Goal: Complete application form: Complete application form

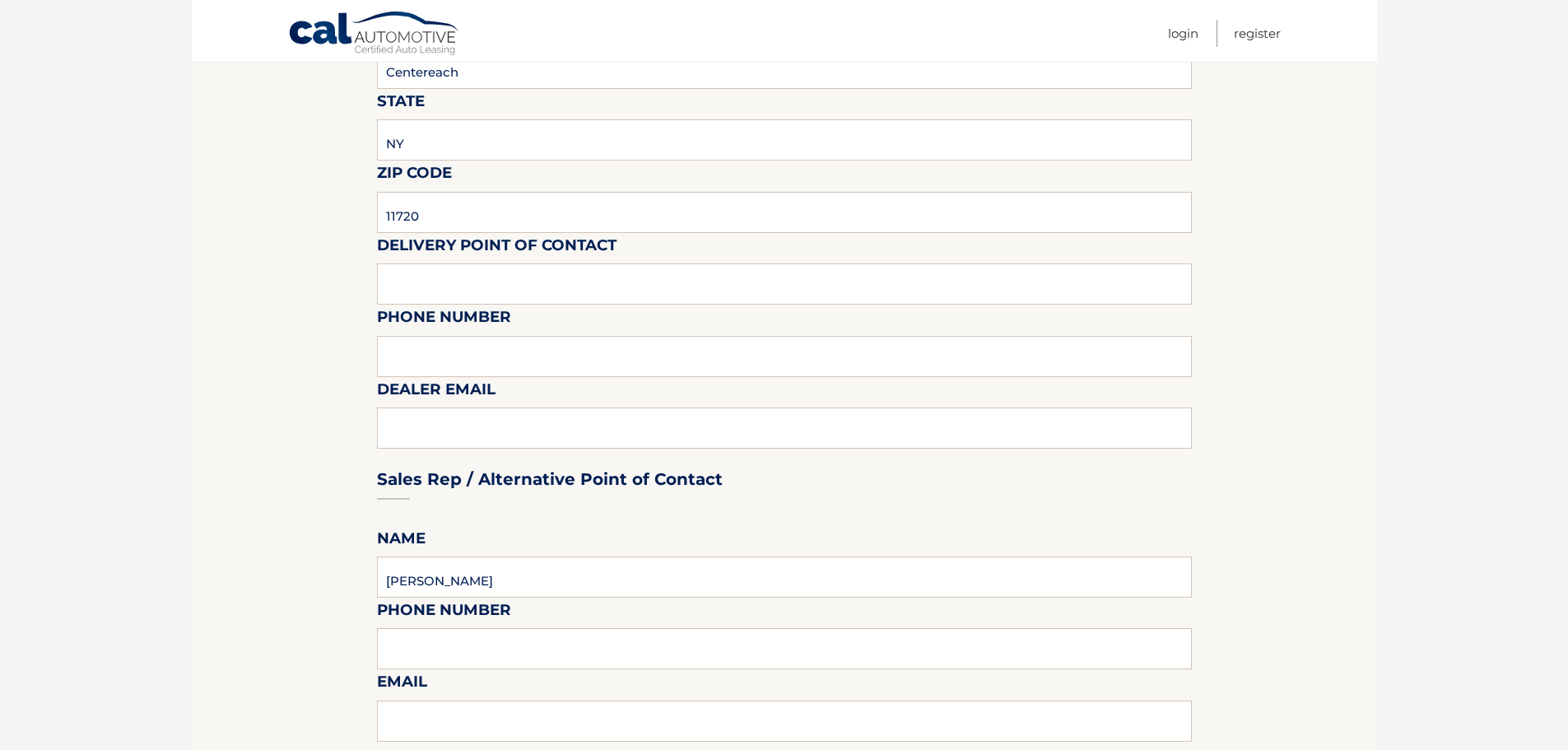
scroll to position [390, 0]
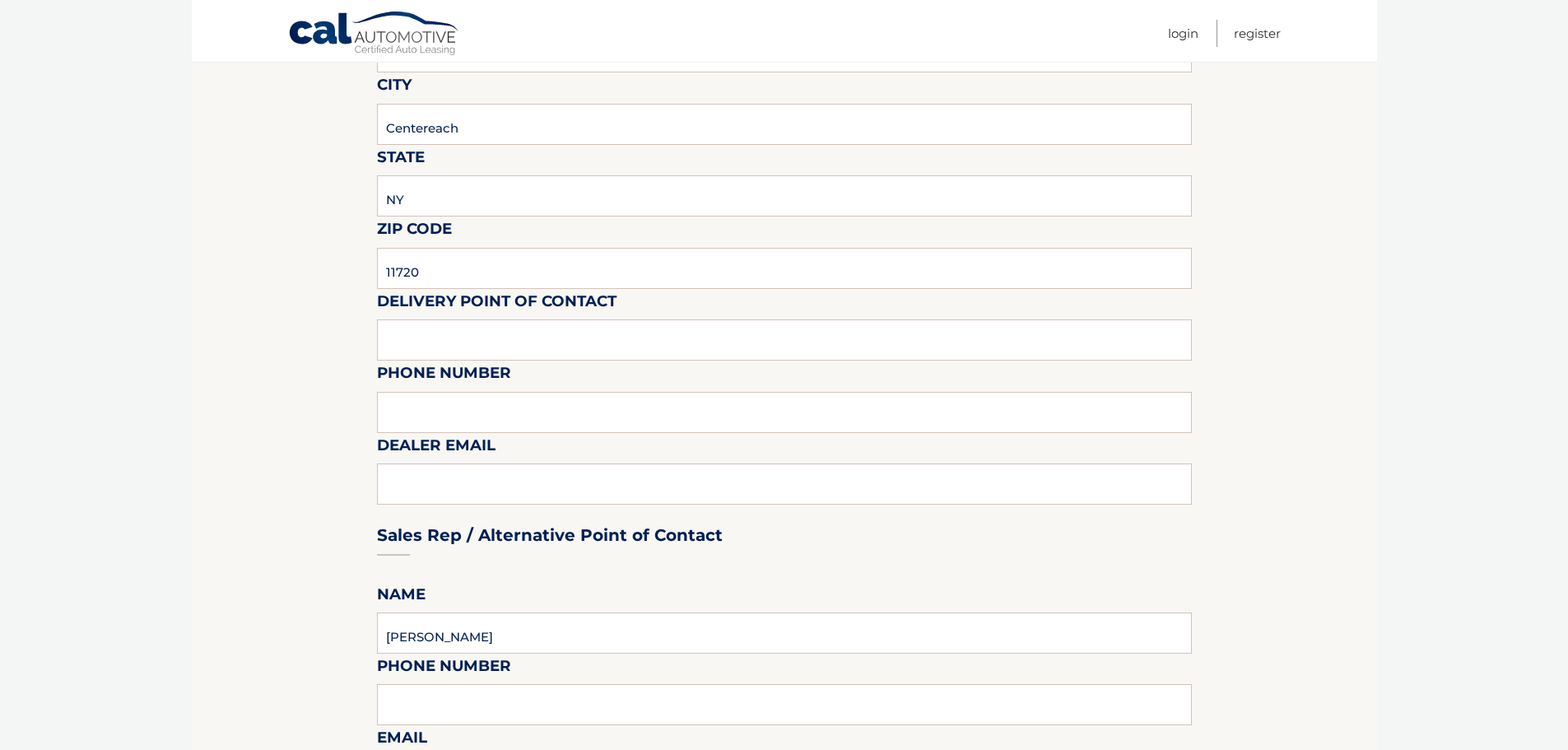
click at [739, 307] on fieldset "Please provide the following information. Dealership Centereach Hyundai Street …" at bounding box center [784, 751] width 815 height 1730
click at [733, 320] on input "text" at bounding box center [784, 340] width 815 height 41
type input "[PERSON_NAME]"
click at [750, 401] on input "text" at bounding box center [784, 412] width 815 height 41
type input "6315800800"
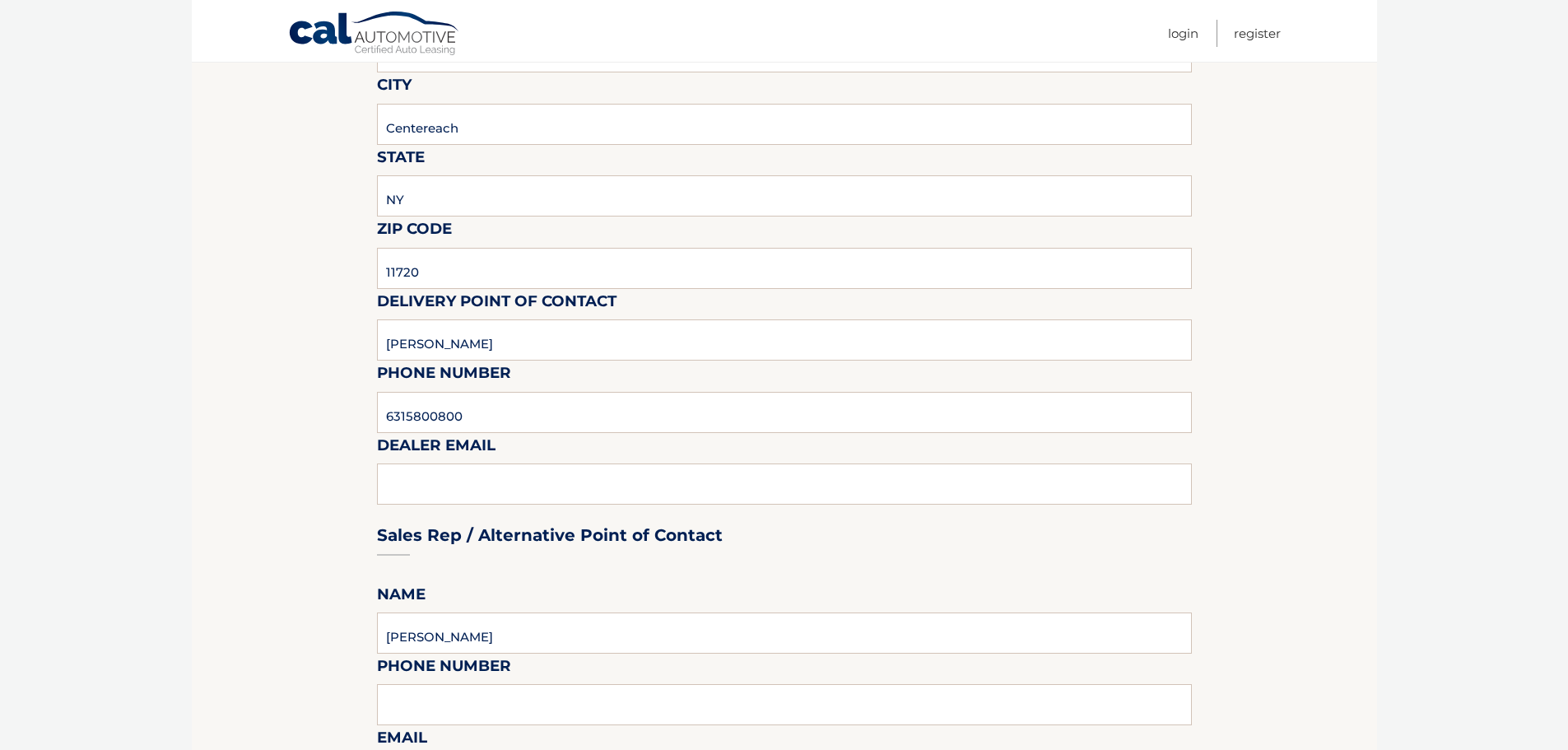
click at [347, 508] on section "Maturity Date: [DATE] Or, click here to be directed to a quote for dealer purch…" at bounding box center [784, 713] width 1186 height 1804
click at [479, 511] on div "Sales Rep / Alternative Point of Contact" at bounding box center [784, 504] width 815 height 116
click at [353, 488] on section "Maturity Date: [DATE] Or, click here to be directed to a quote for dealer purch…" at bounding box center [784, 713] width 1186 height 1804
click at [531, 479] on div "Sales Rep / Alternative Point of Contact" at bounding box center [784, 504] width 815 height 116
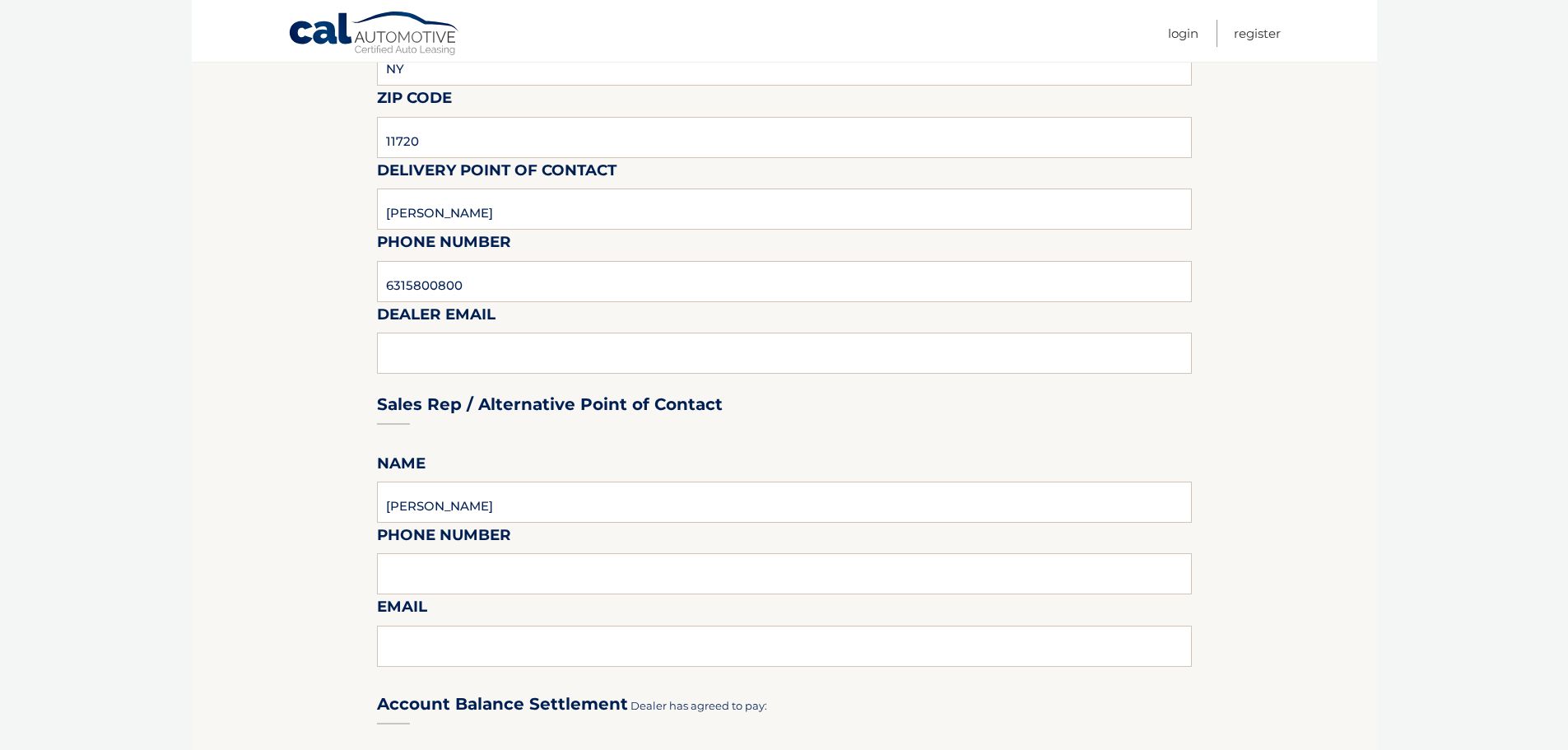
scroll to position [308, 0]
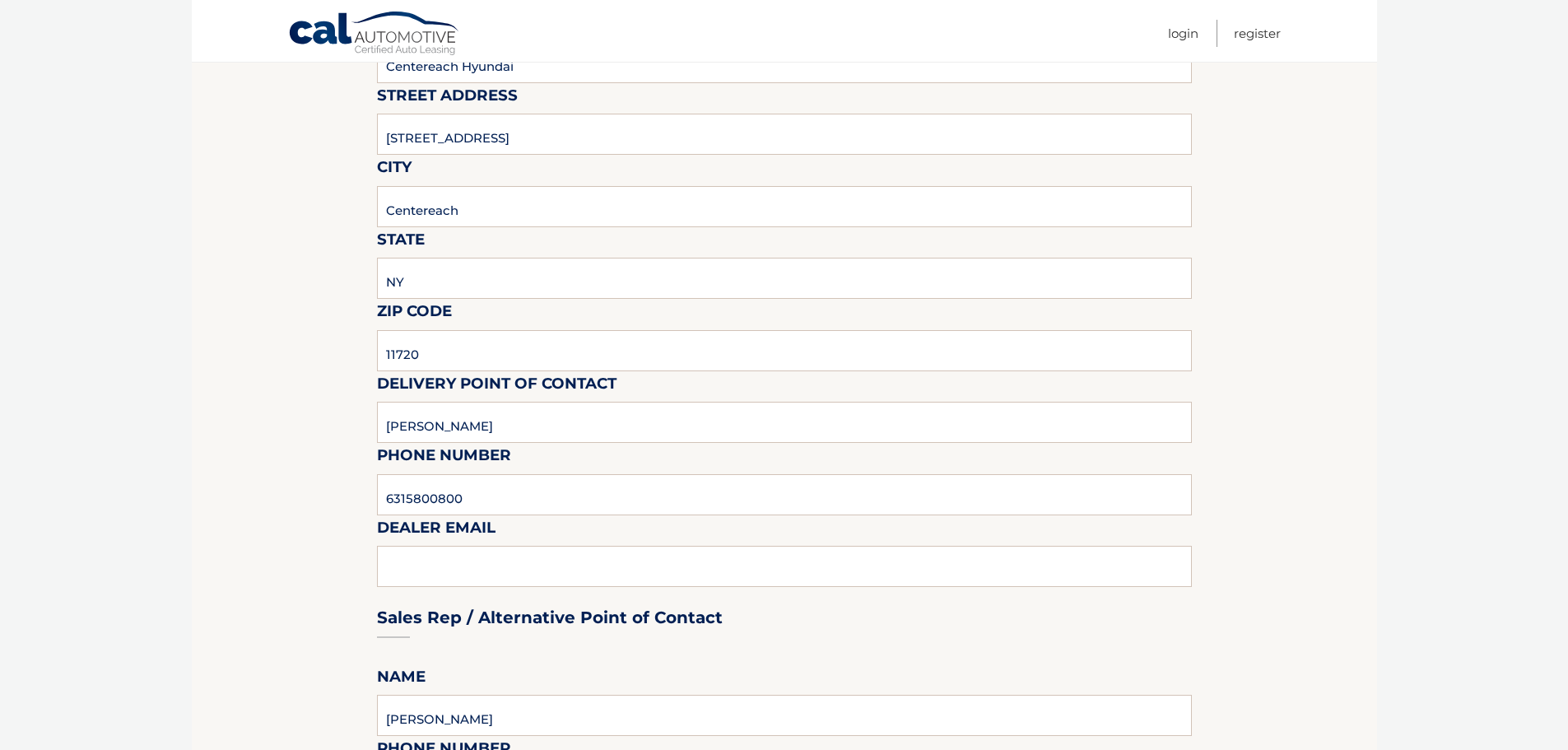
click at [504, 568] on div "Sales Rep / Alternative Point of Contact" at bounding box center [784, 587] width 815 height 116
click at [588, 543] on div "Sales Rep / Alternative Point of Contact" at bounding box center [784, 587] width 815 height 116
click at [652, 585] on div "Sales Rep / Alternative Point of Contact" at bounding box center [784, 587] width 815 height 116
click at [558, 548] on div "Sales Rep / Alternative Point of Contact" at bounding box center [784, 587] width 815 height 116
click at [556, 567] on div "Sales Rep / Alternative Point of Contact" at bounding box center [784, 587] width 815 height 116
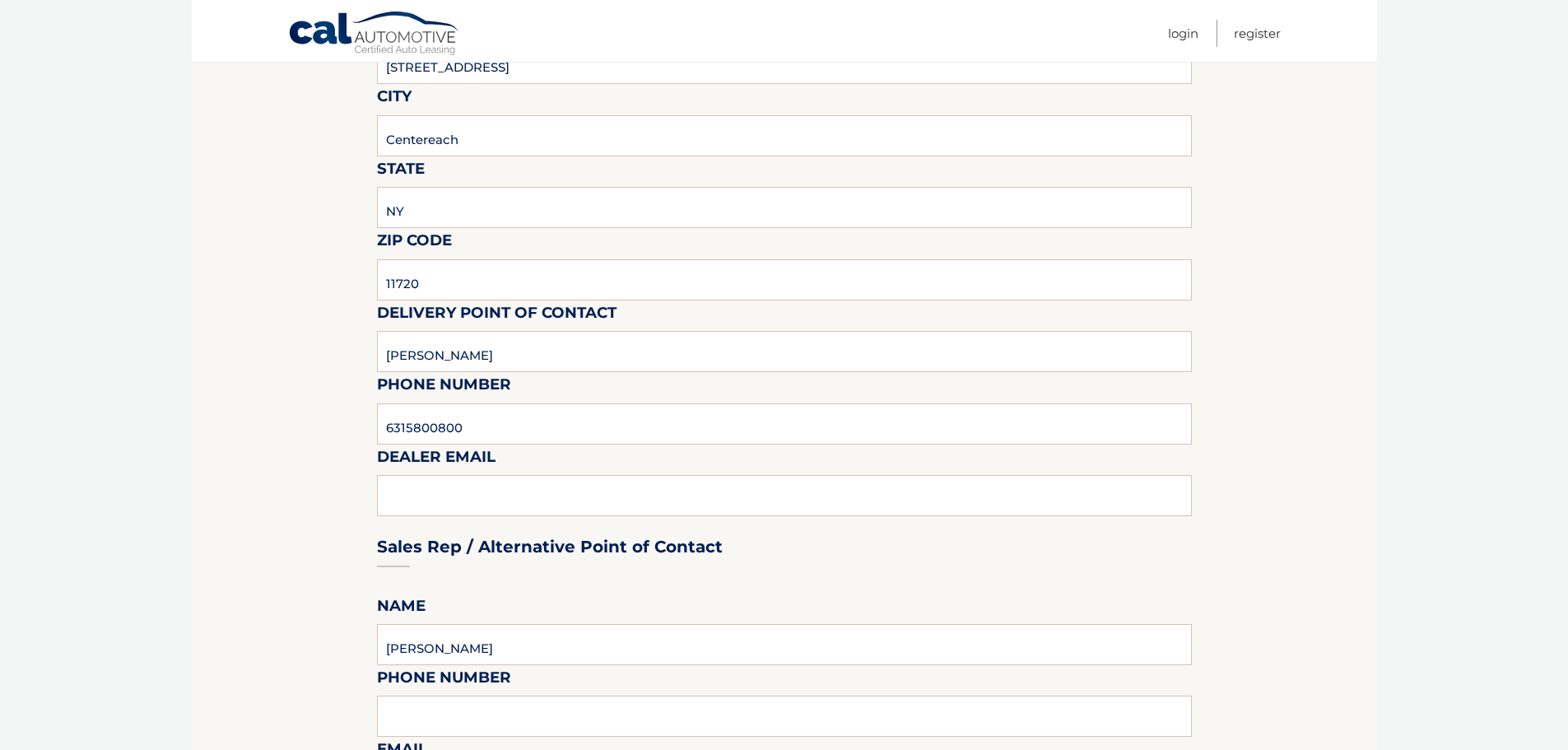
scroll to position [390, 0]
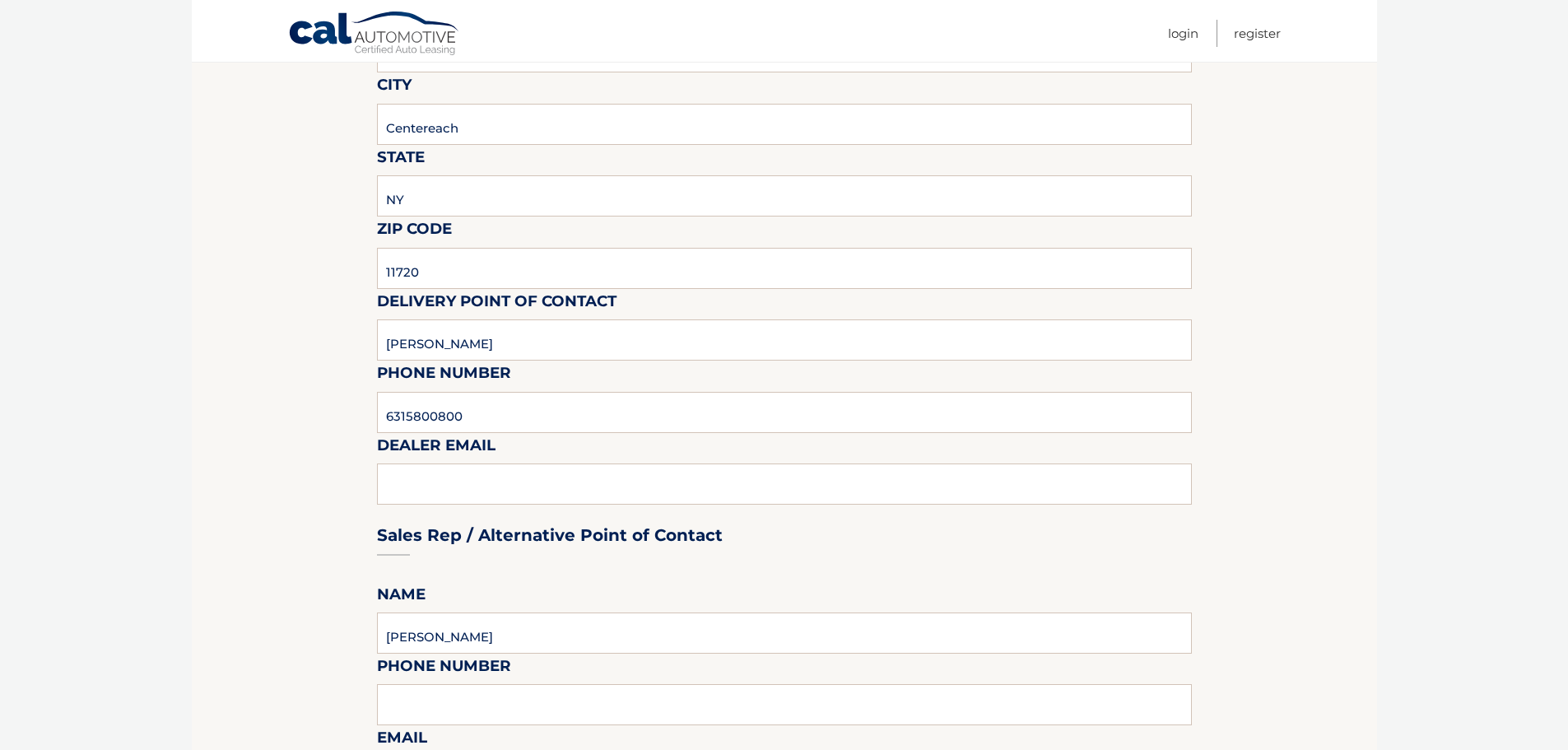
click at [549, 484] on div "Sales Rep / Alternative Point of Contact" at bounding box center [784, 504] width 815 height 116
click at [546, 489] on div "Sales Rep / Alternative Point of Contact" at bounding box center [784, 504] width 815 height 116
click at [544, 483] on div "Sales Rep / Alternative Point of Contact" at bounding box center [784, 504] width 815 height 116
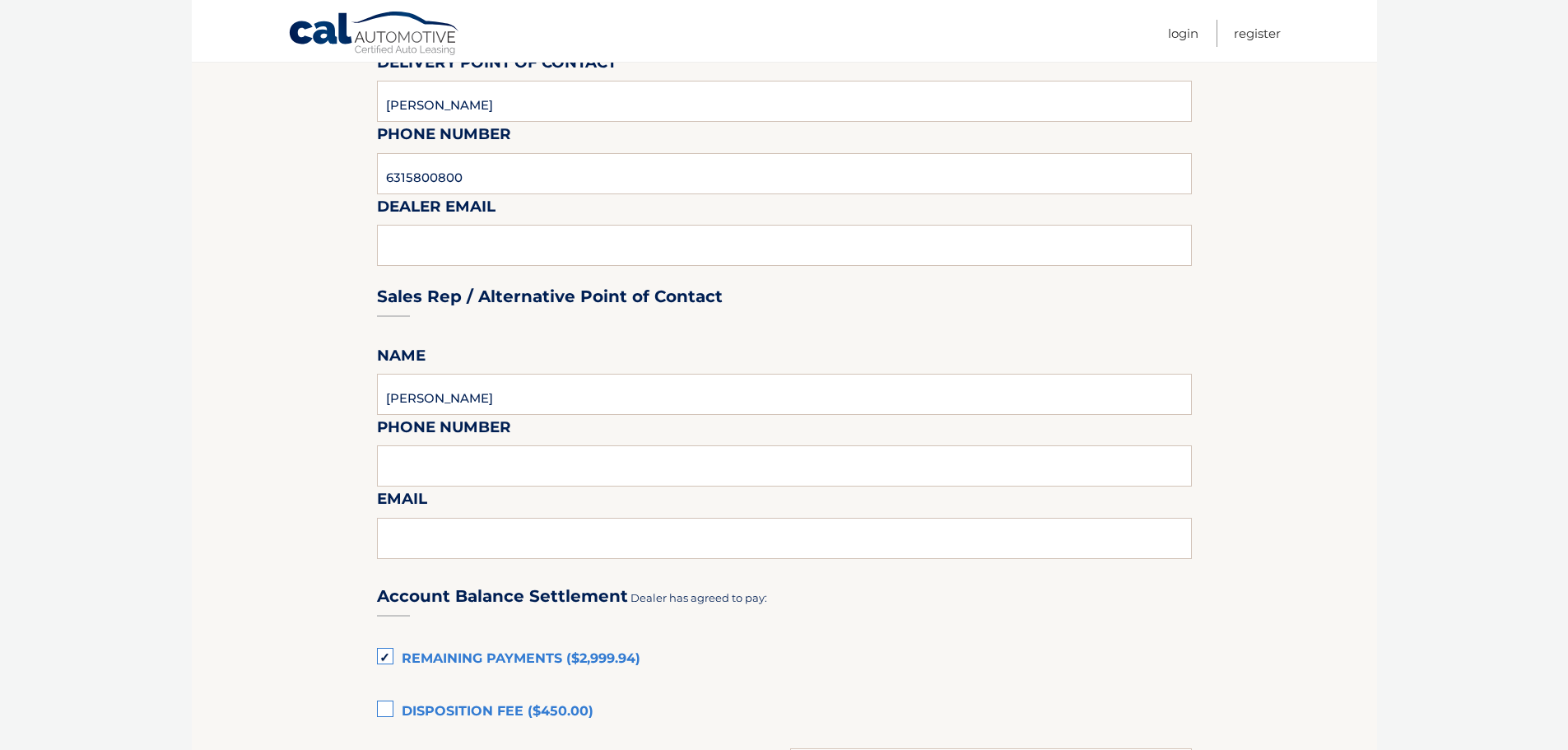
scroll to position [638, 0]
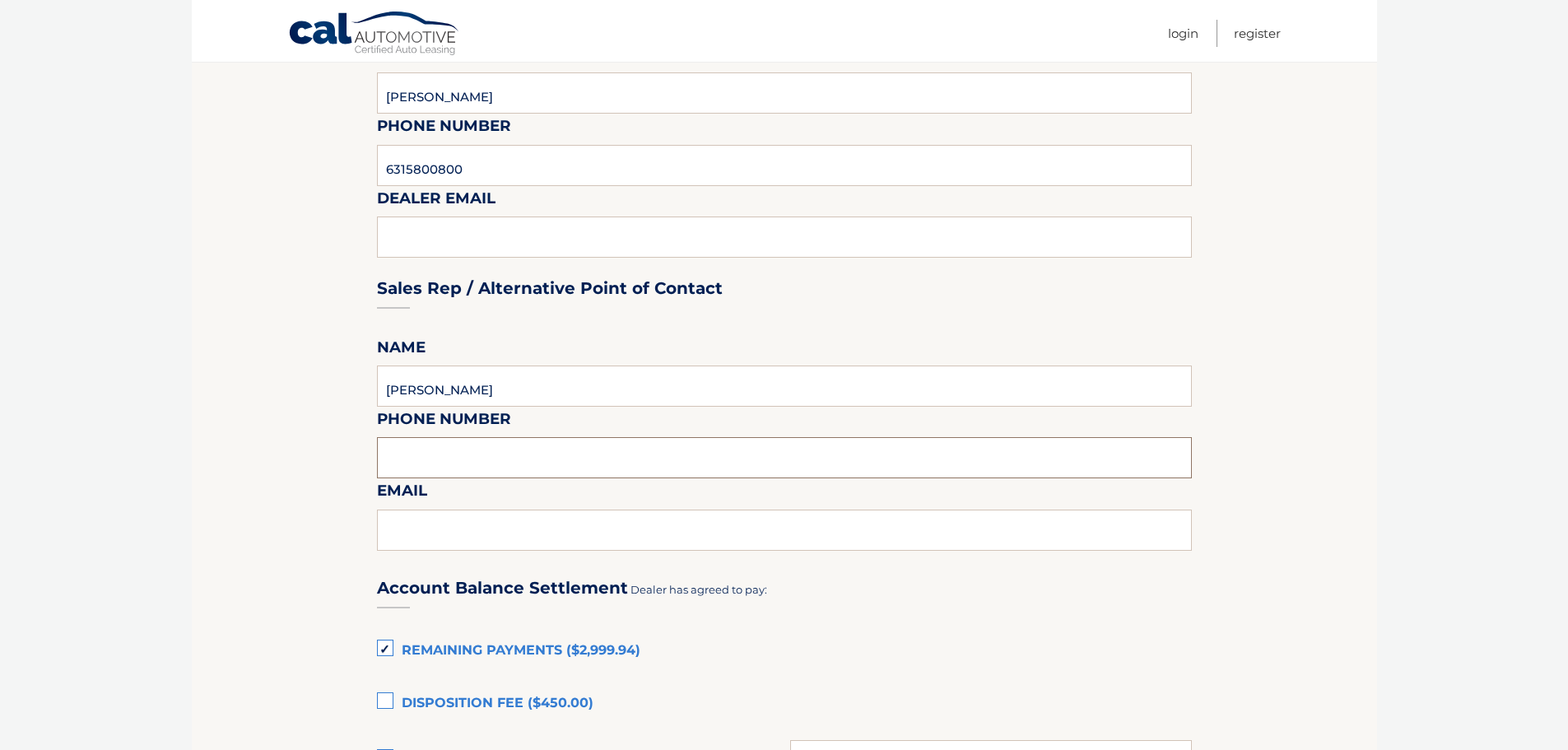
click at [549, 471] on input "text" at bounding box center [784, 457] width 815 height 41
drag, startPoint x: 535, startPoint y: 141, endPoint x: 474, endPoint y: 158, distance: 63.3
click at [470, 158] on fieldset "Please provide the following information. Dealership Centereach Hyundai Street …" at bounding box center [784, 504] width 815 height 1730
drag, startPoint x: 512, startPoint y: 167, endPoint x: 260, endPoint y: 171, distance: 252.0
click at [260, 171] on section "Maturity Date: [DATE] Or, click here to be directed to a quote for dealer purch…" at bounding box center [784, 467] width 1186 height 1804
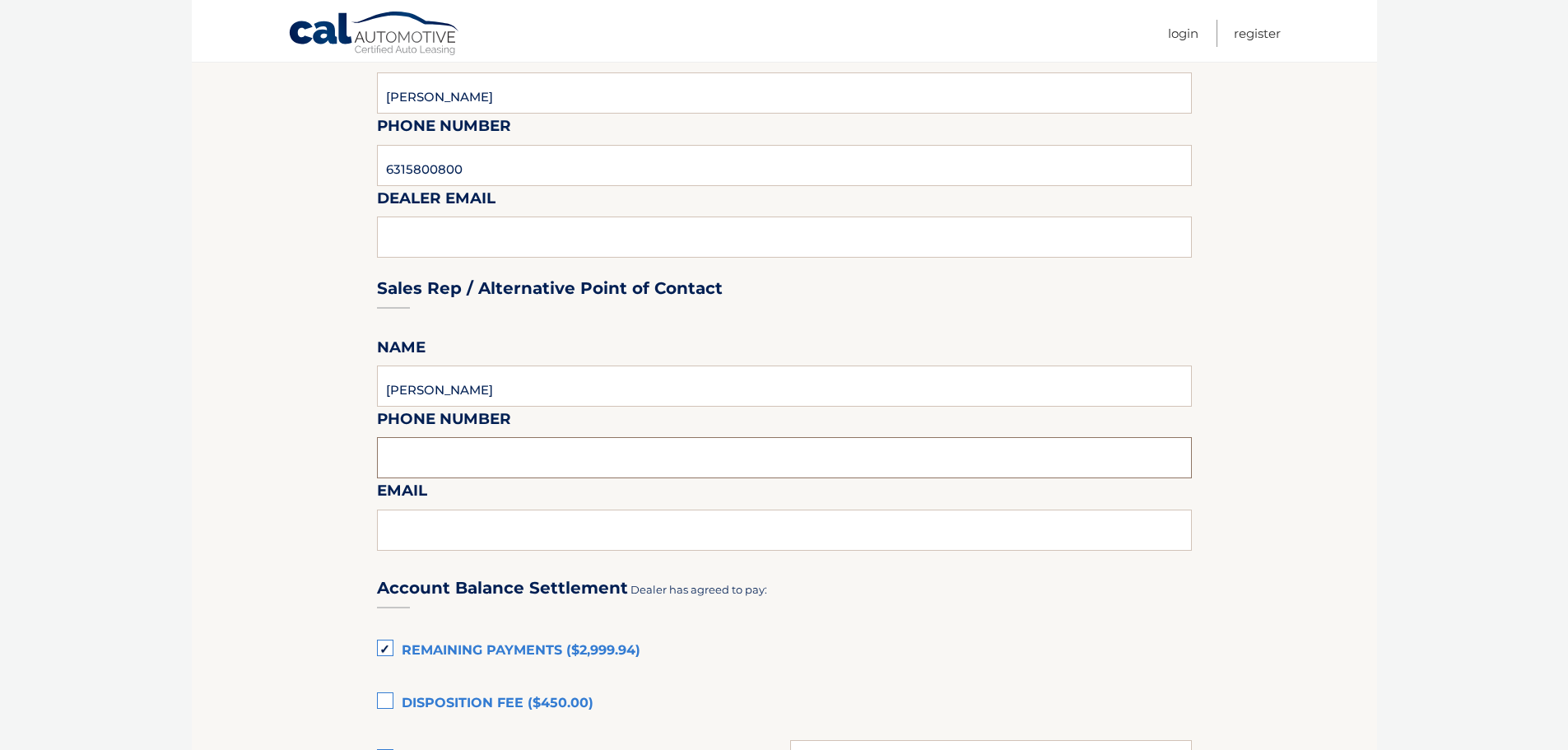
click at [535, 452] on input "text" at bounding box center [784, 457] width 815 height 41
paste input "6315800800"
type input "6315800800"
click at [546, 526] on input "text" at bounding box center [784, 531] width 815 height 41
type input "b"
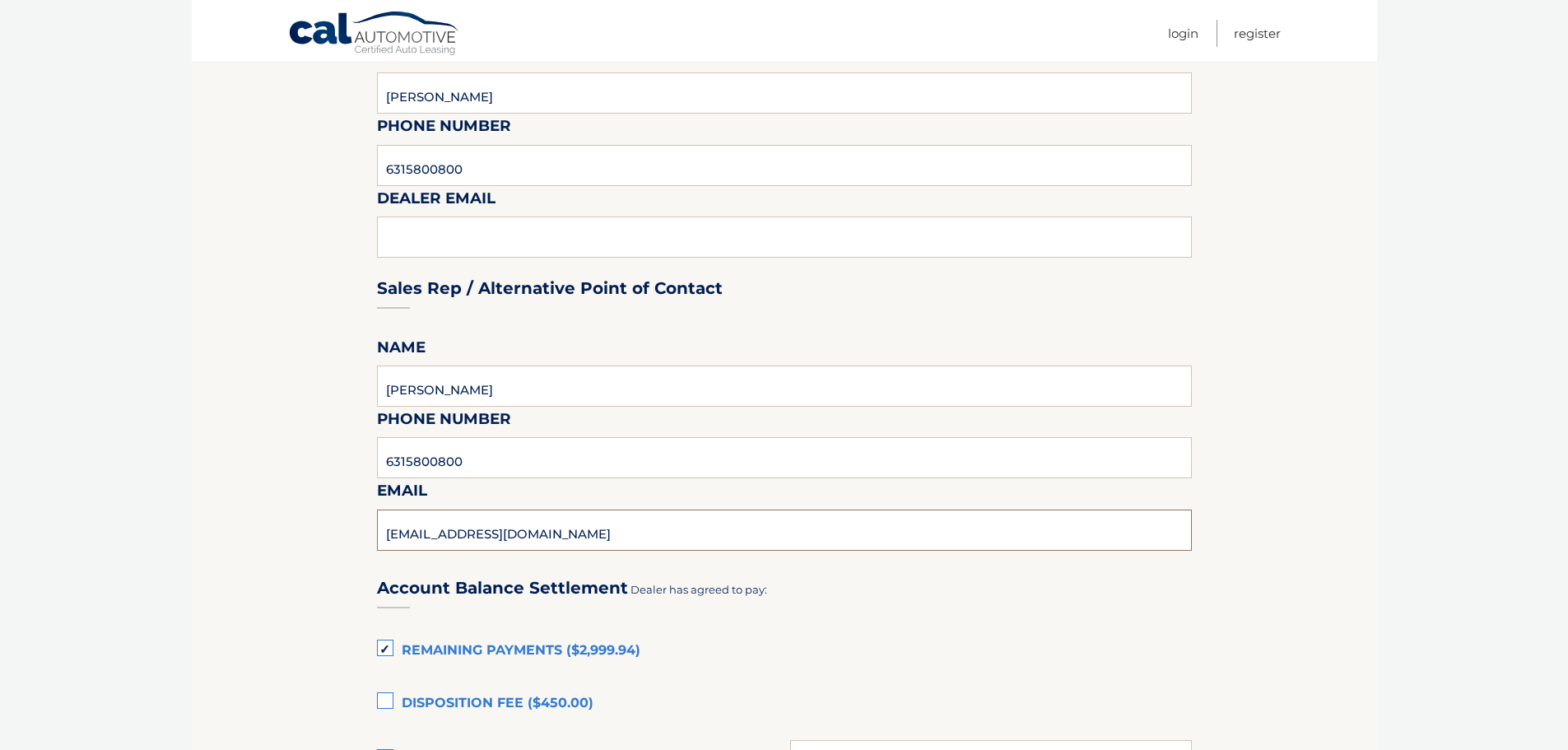
type input "[EMAIL_ADDRESS][DOMAIN_NAME]"
click at [215, 511] on section "Maturity Date: [DATE] Or, click here to be directed to a quote for dealer purch…" at bounding box center [784, 467] width 1186 height 1804
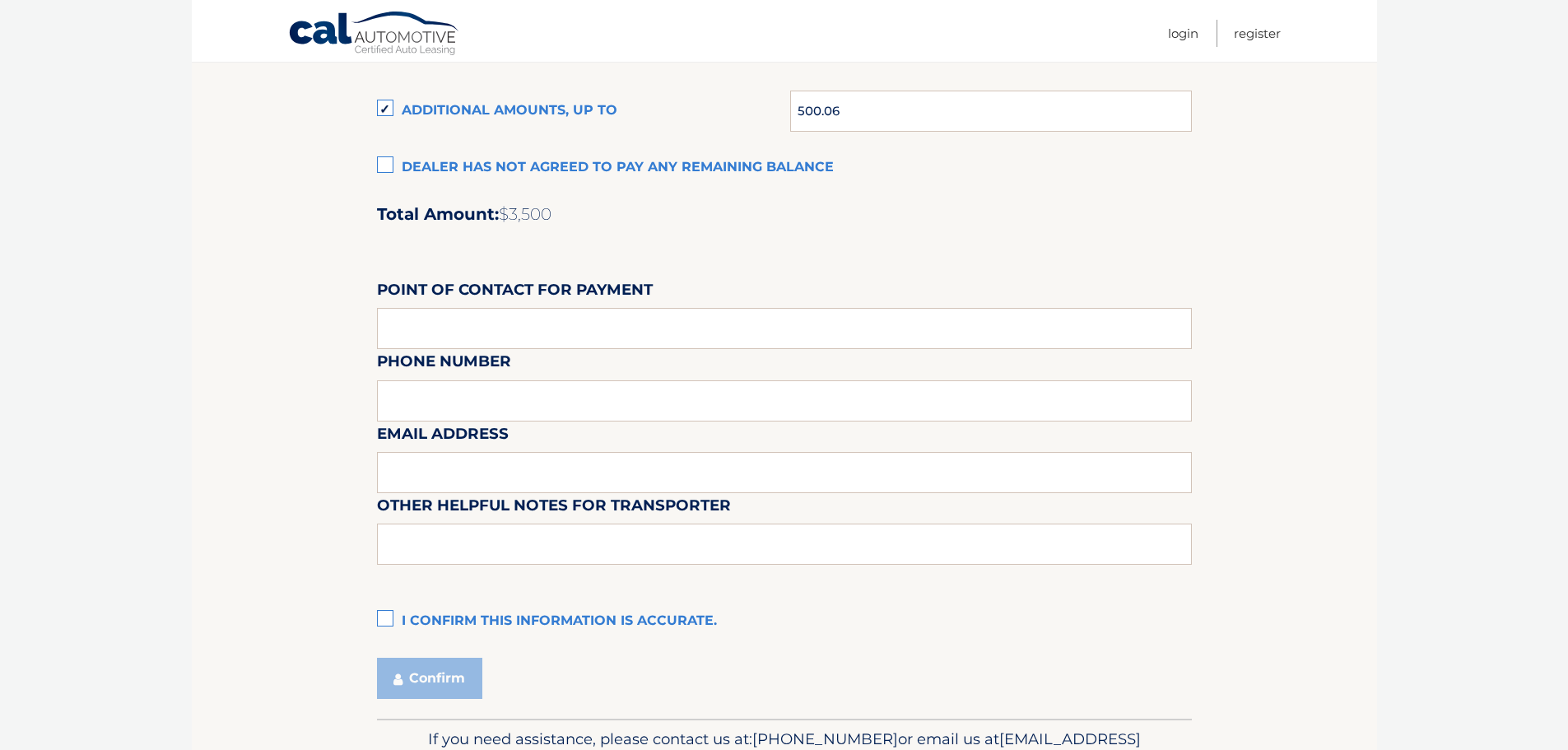
scroll to position [1296, 0]
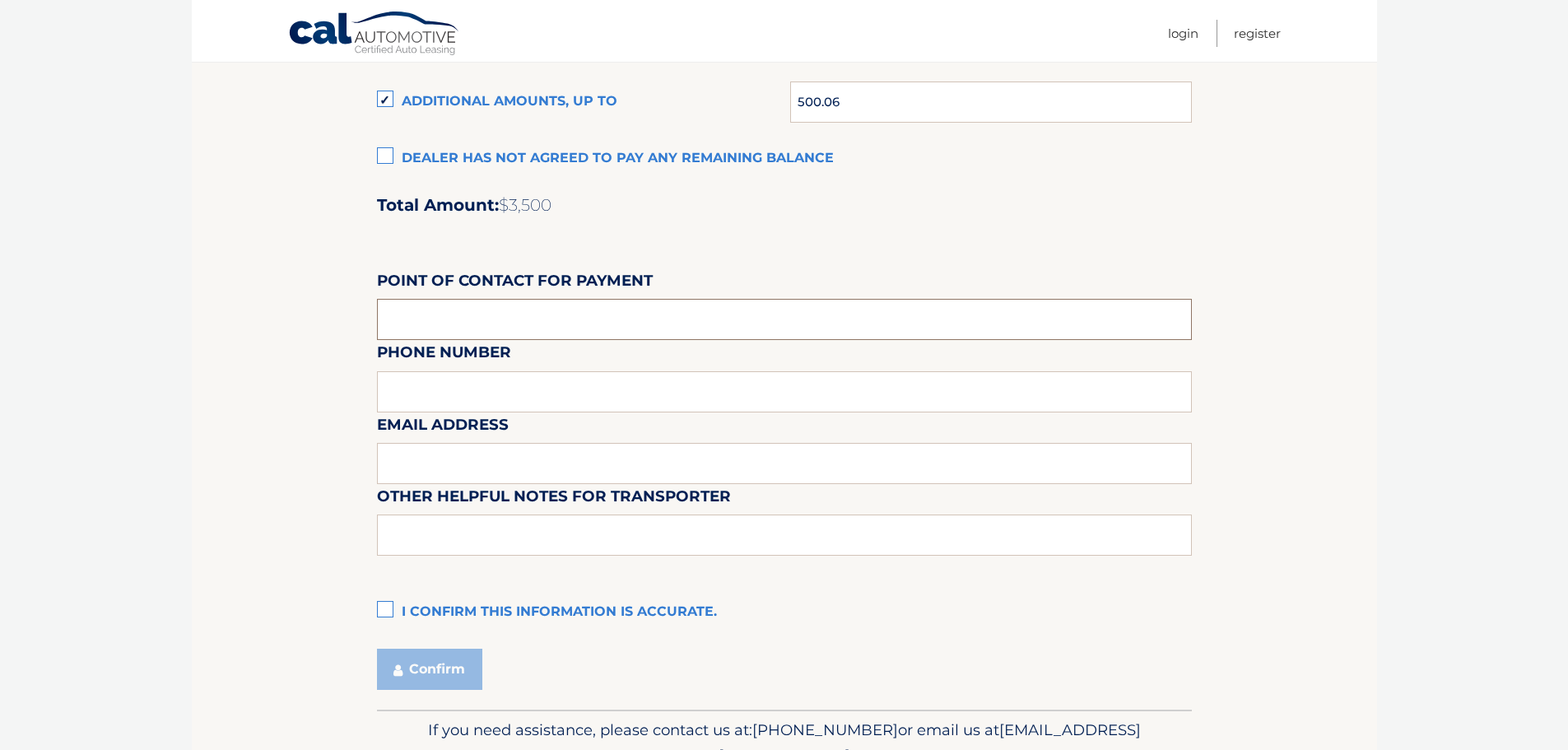
click at [668, 317] on input "text" at bounding box center [784, 320] width 815 height 41
type input "v"
type input "centereach hyundai"
click at [660, 372] on div "Email Address" at bounding box center [784, 376] width 815 height 71
click at [635, 402] on div "Email Address" at bounding box center [784, 376] width 815 height 71
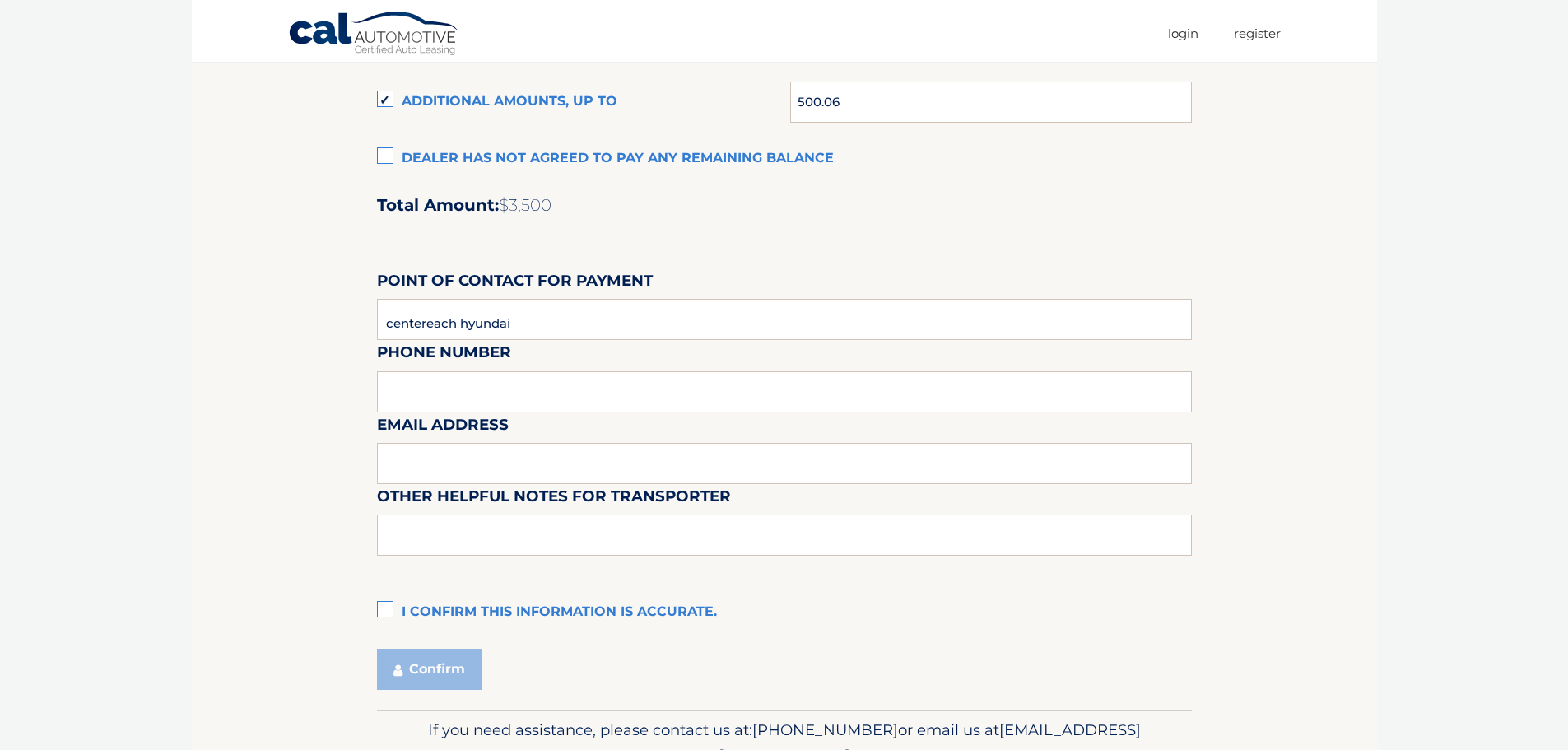
click at [635, 401] on div "Email Address" at bounding box center [784, 376] width 815 height 71
click at [637, 398] on div "Email Address" at bounding box center [784, 376] width 815 height 71
click at [528, 542] on input "text" at bounding box center [784, 535] width 815 height 41
click at [388, 609] on label "I confirm this information is accurate." at bounding box center [784, 612] width 815 height 33
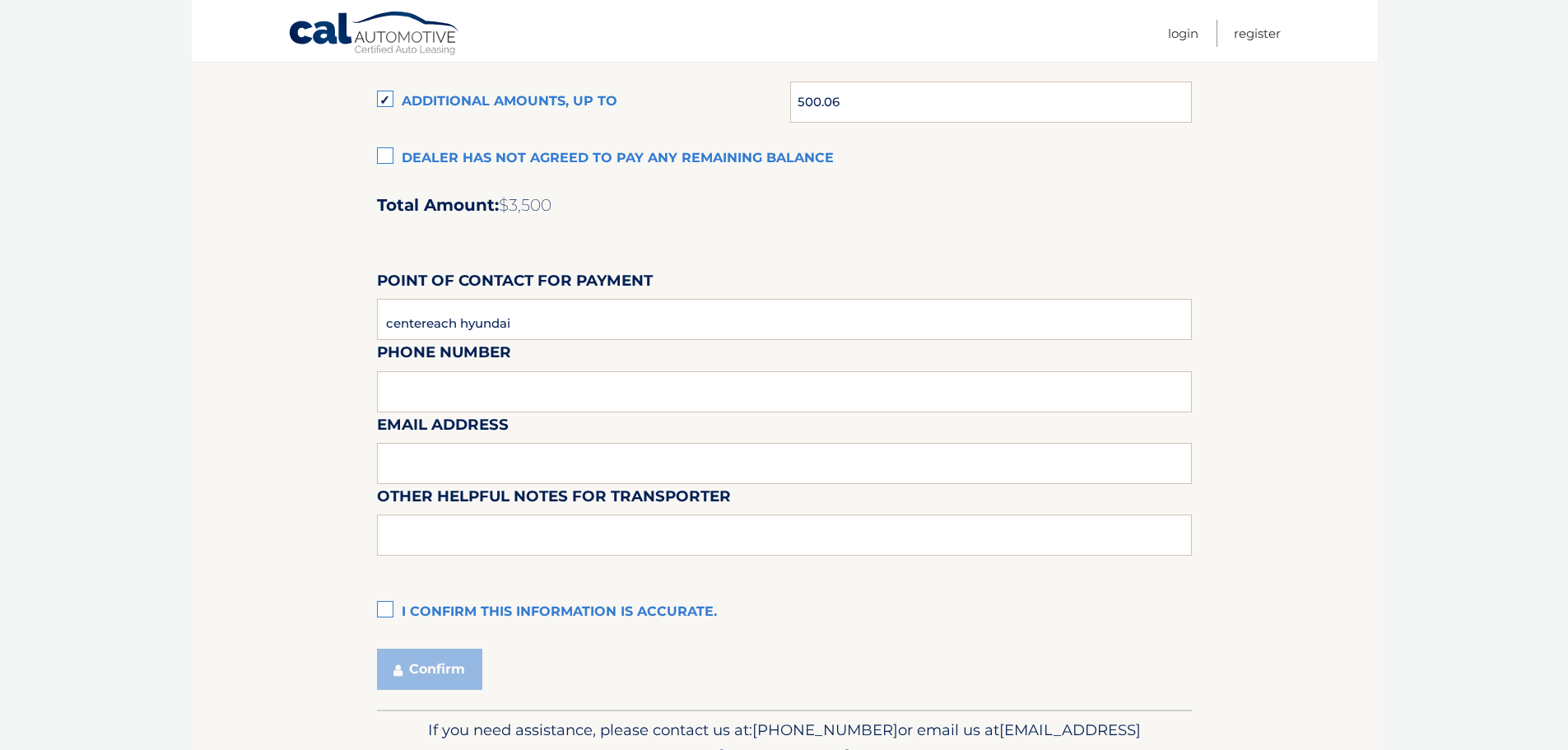
click at [0, 0] on input "I confirm this information is accurate." at bounding box center [0, 0] width 0 height 0
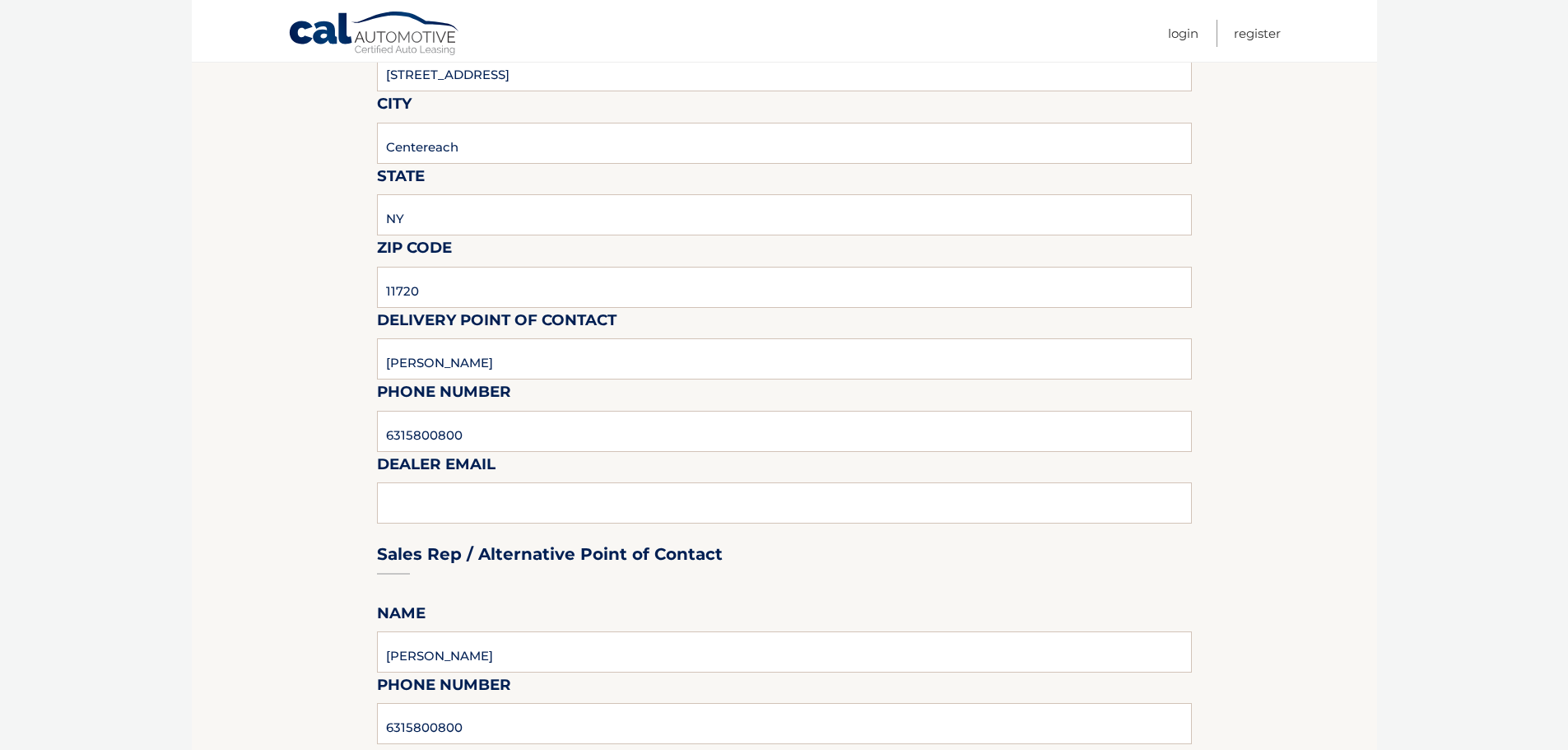
scroll to position [412, 0]
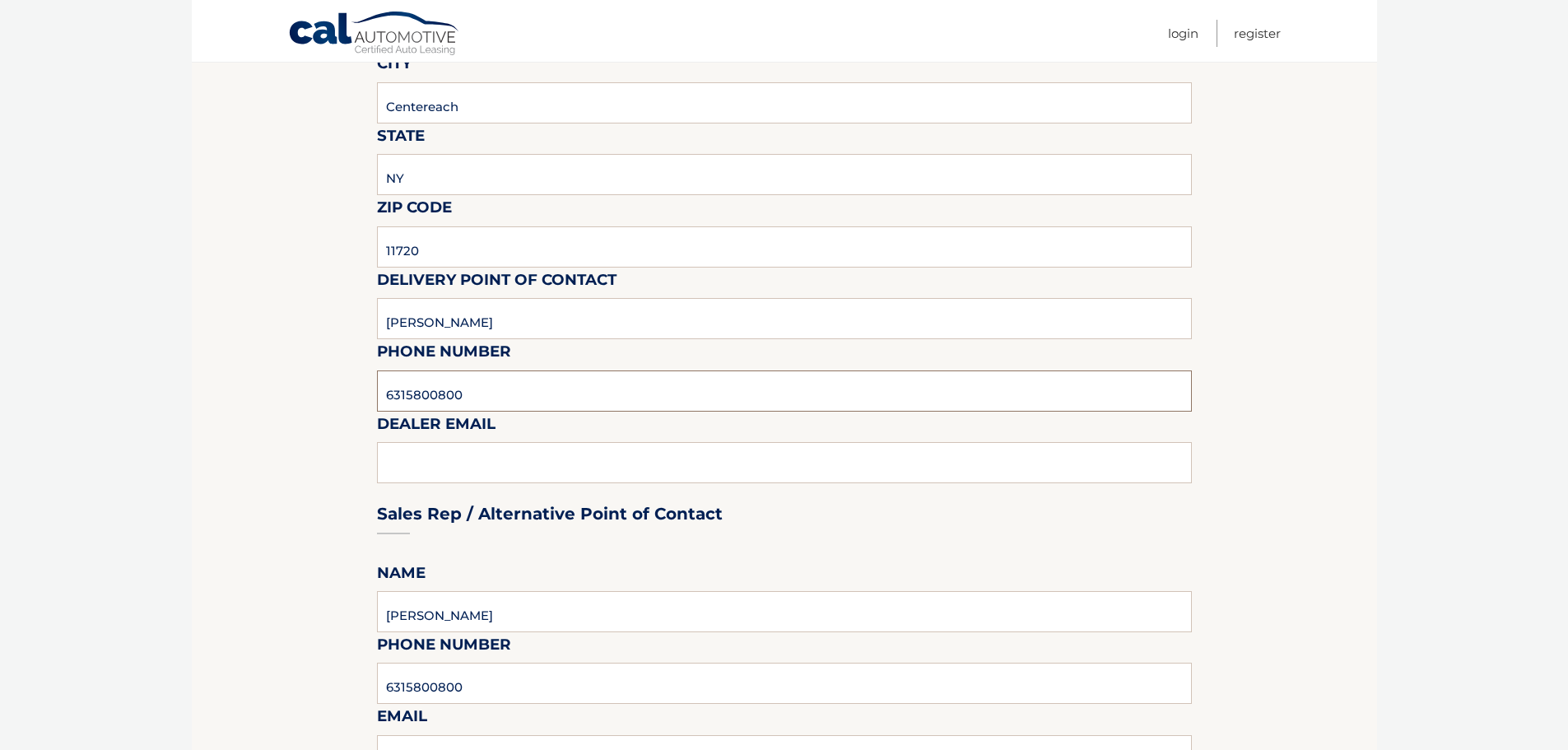
click at [593, 401] on input "6315800800" at bounding box center [784, 391] width 815 height 41
click at [263, 406] on section "Maturity Date: [DATE] Or, click here to be directed to a quote for dealer purch…" at bounding box center [784, 692] width 1186 height 1804
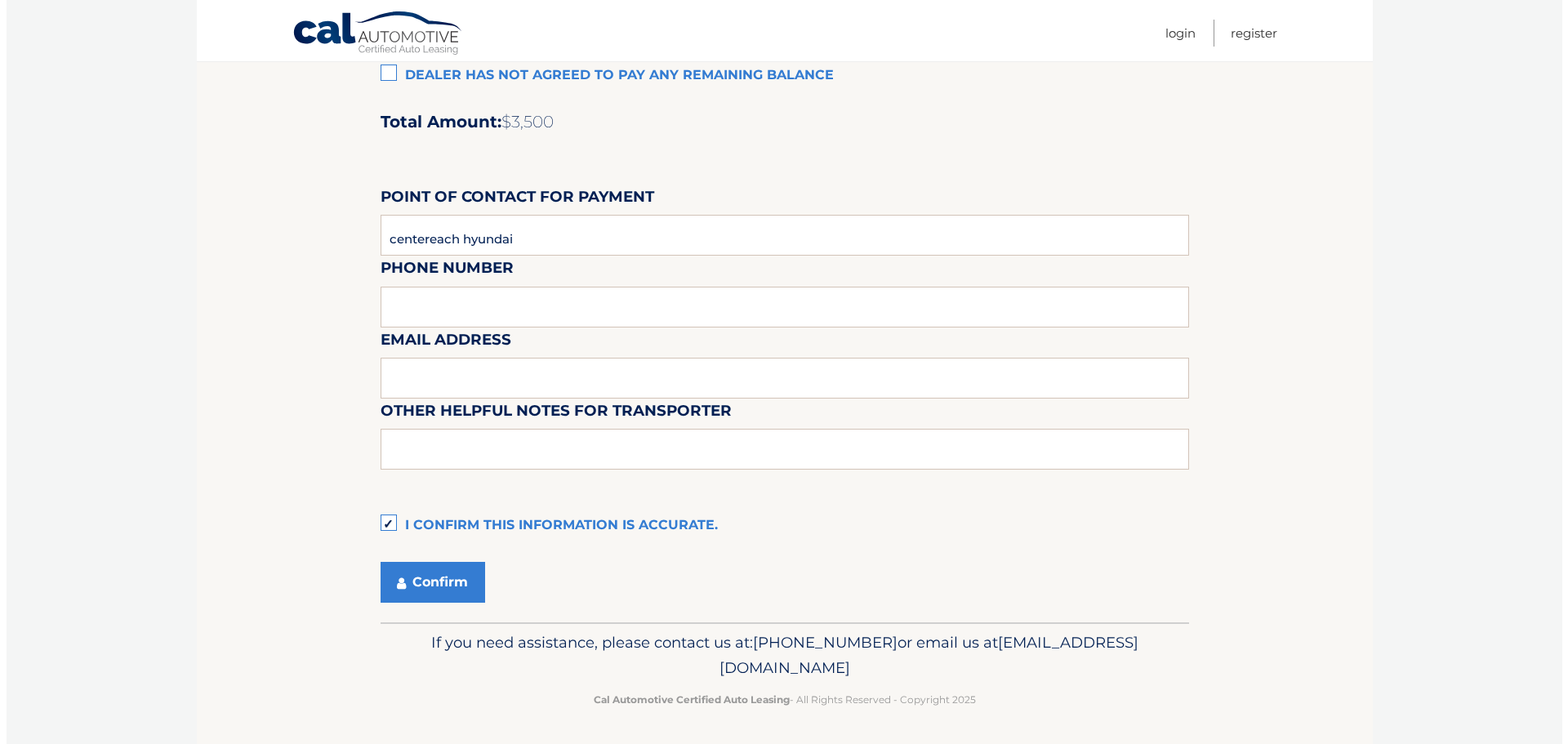
scroll to position [1370, 0]
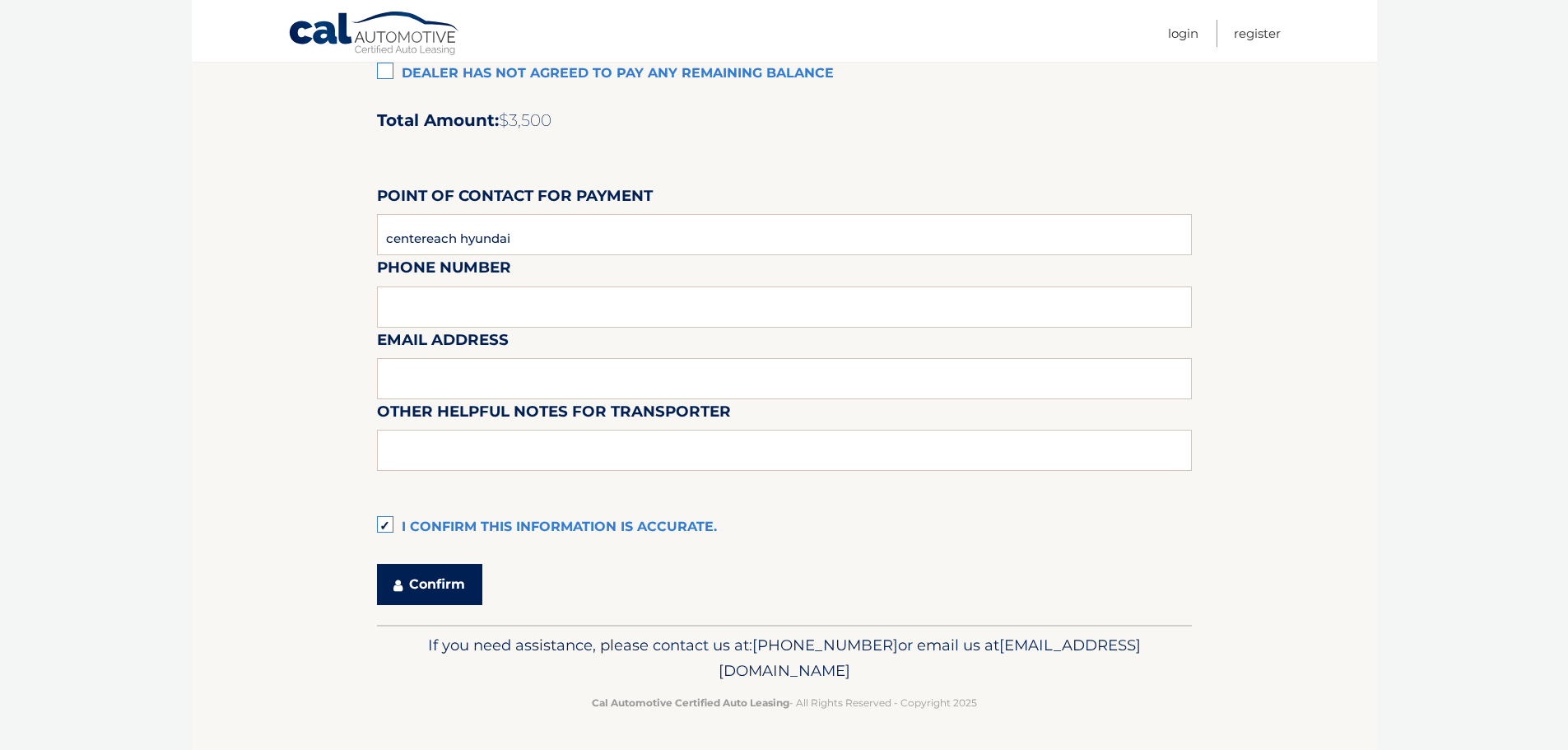
click at [436, 575] on button "Confirm" at bounding box center [430, 584] width 105 height 41
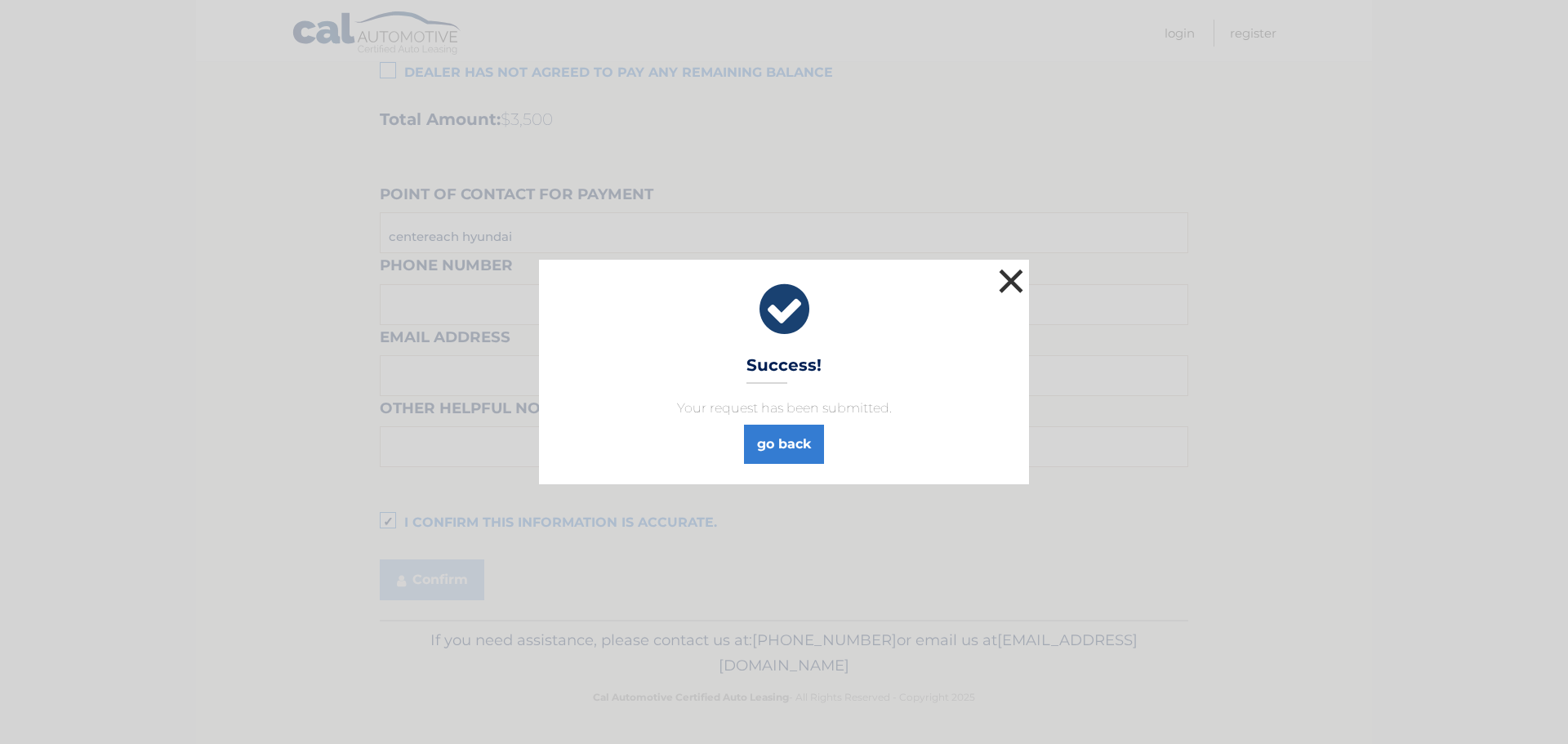
click at [1012, 294] on button "×" at bounding box center [1011, 281] width 33 height 33
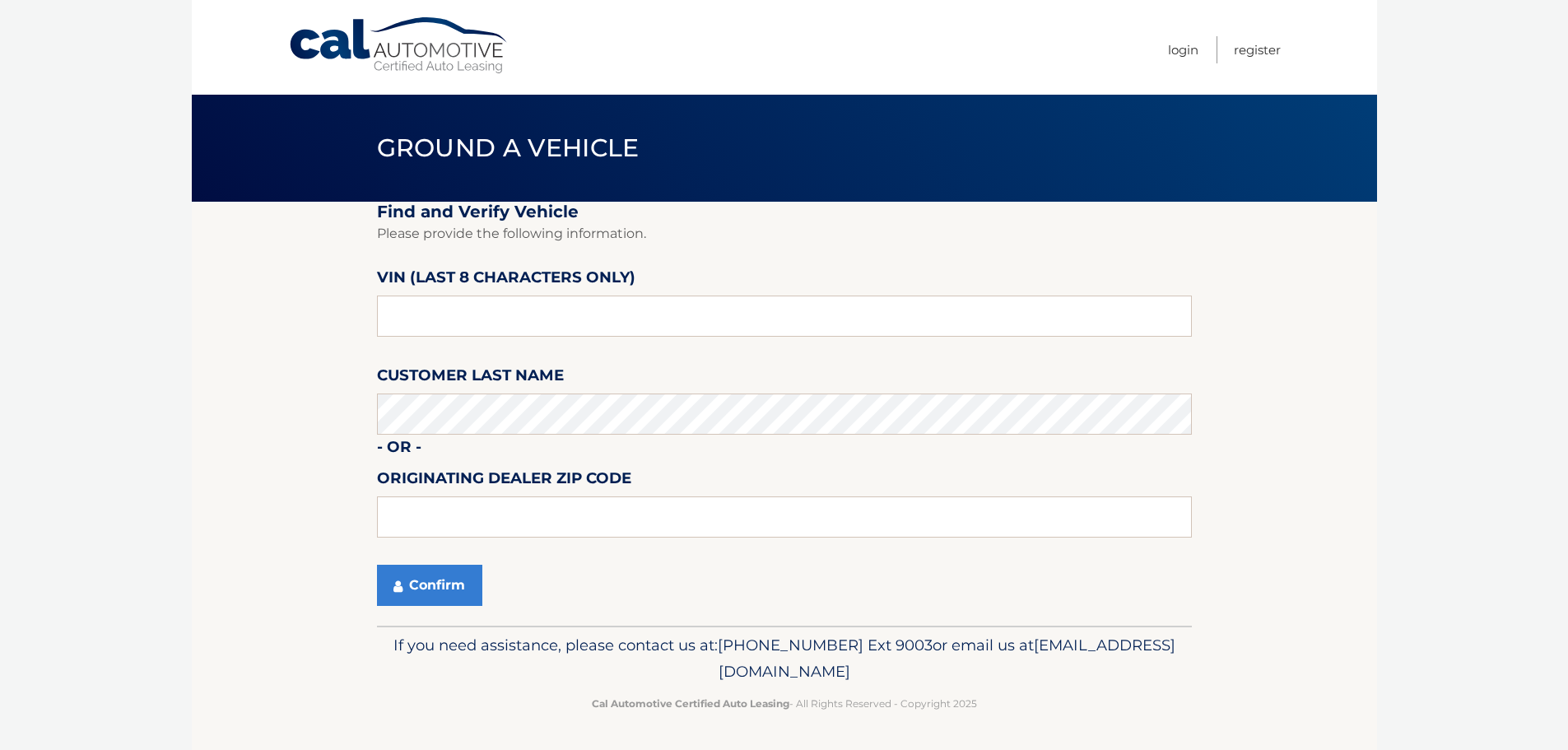
scroll to position [1, 0]
